Goal: Find specific page/section: Find specific page/section

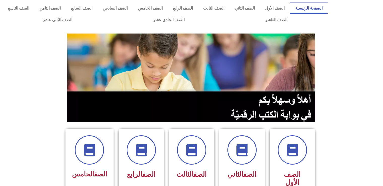
click at [340, 57] on section at bounding box center [191, 78] width 383 height 96
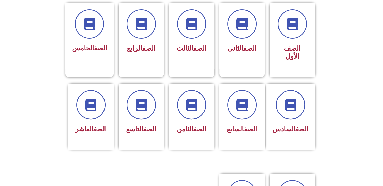
scroll to position [151, 0]
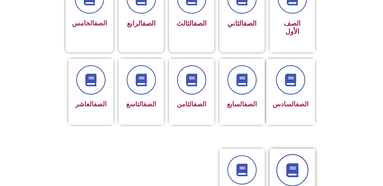
click at [282, 159] on link at bounding box center [292, 170] width 32 height 32
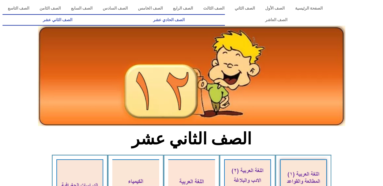
click at [225, 19] on link "الصف الحادي عشر" at bounding box center [169, 20] width 112 height 12
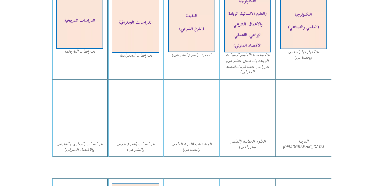
scroll to position [256, 0]
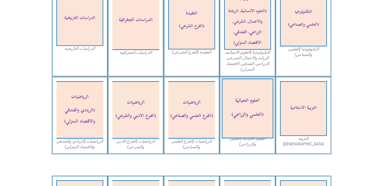
click at [237, 114] on img at bounding box center [248, 109] width 52 height 60
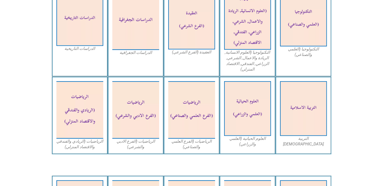
click at [243, 140] on figcaption "العلوم الحياتية (العلمي والزراعي)" at bounding box center [247, 141] width 47 height 11
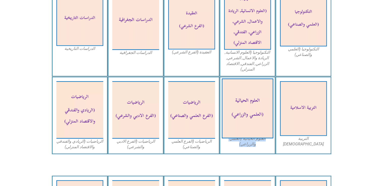
click at [248, 113] on img at bounding box center [248, 109] width 52 height 60
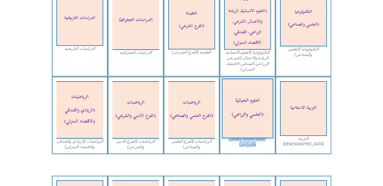
drag, startPoint x: 248, startPoint y: 113, endPoint x: 242, endPoint y: 98, distance: 16.6
click at [242, 98] on img at bounding box center [248, 109] width 52 height 60
click at [238, 98] on img at bounding box center [248, 109] width 52 height 60
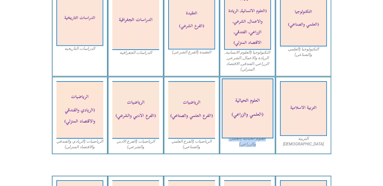
click at [250, 103] on img at bounding box center [248, 109] width 52 height 60
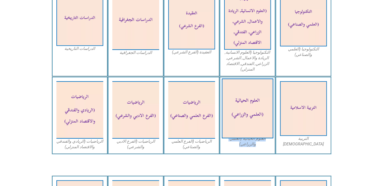
click at [250, 103] on img at bounding box center [248, 109] width 52 height 60
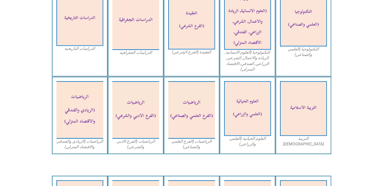
click at [345, 19] on icon at bounding box center [191, 6] width 383 height 38
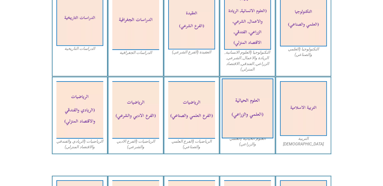
click at [243, 135] on img at bounding box center [248, 109] width 52 height 60
click at [243, 128] on img at bounding box center [248, 109] width 52 height 60
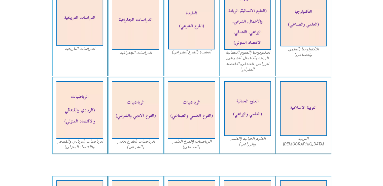
click at [250, 144] on figcaption "العلوم الحياتية (العلمي والزراعي)" at bounding box center [247, 141] width 47 height 11
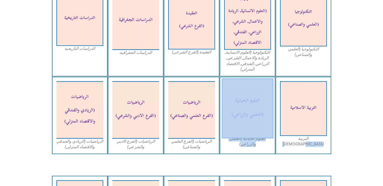
drag, startPoint x: 250, startPoint y: 144, endPoint x: 252, endPoint y: 120, distance: 24.7
click at [252, 120] on figure "العلوم الحياتية (العلمي والزراعي)" at bounding box center [247, 114] width 47 height 66
click at [252, 120] on img at bounding box center [248, 109] width 52 height 60
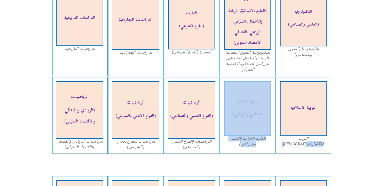
drag, startPoint x: 252, startPoint y: 120, endPoint x: 266, endPoint y: 52, distance: 69.3
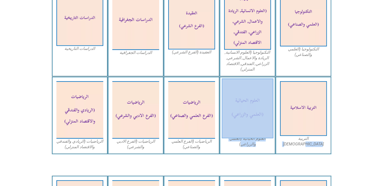
click at [245, 107] on img at bounding box center [248, 109] width 52 height 60
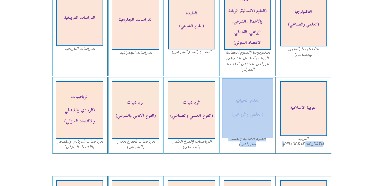
click at [245, 107] on img at bounding box center [248, 109] width 52 height 60
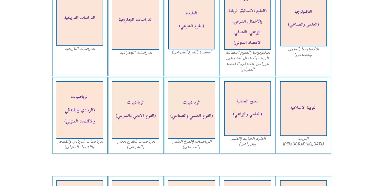
click at [363, 50] on section "التكنولوجيا (العلمي والصناعي) التكنولوجيا (العلوم الانسانية, الريادة والاعمال, …" at bounding box center [191, 32] width 383 height 90
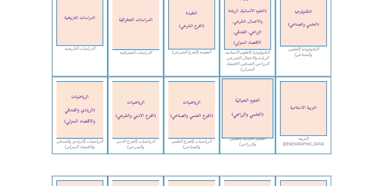
click at [242, 108] on img at bounding box center [248, 109] width 52 height 60
